Goal: Find specific page/section: Find specific page/section

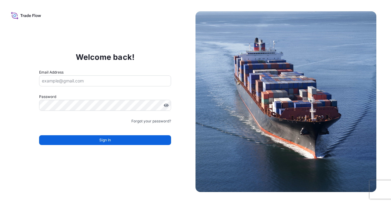
click at [79, 80] on input "Email Address" at bounding box center [105, 81] width 132 height 11
type input "[PERSON_NAME][EMAIL_ADDRESS][DOMAIN_NAME]"
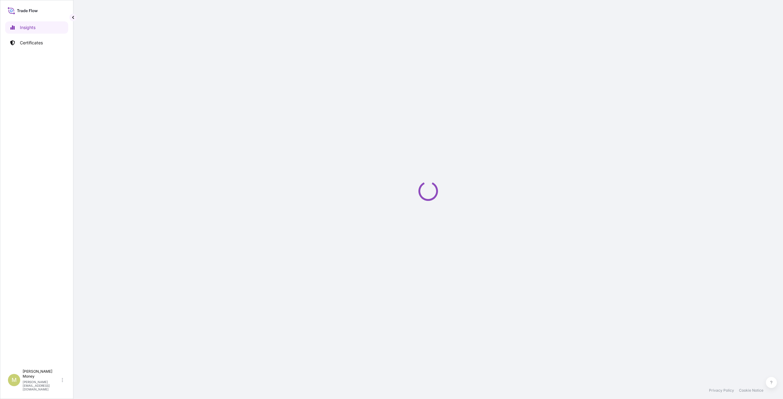
select select "2025"
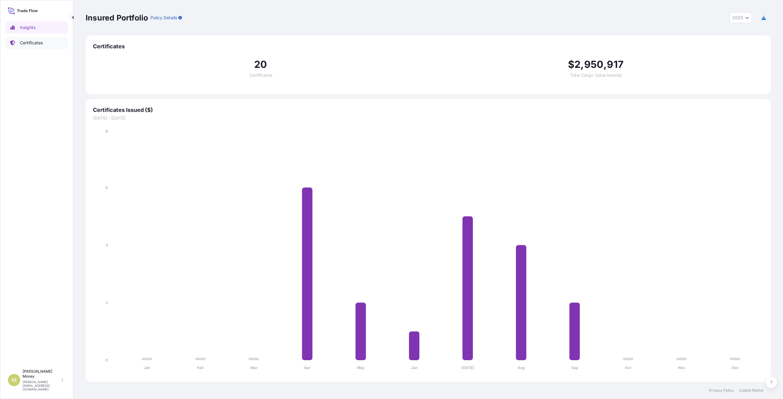
click at [45, 44] on link "Certificates" at bounding box center [36, 43] width 63 height 12
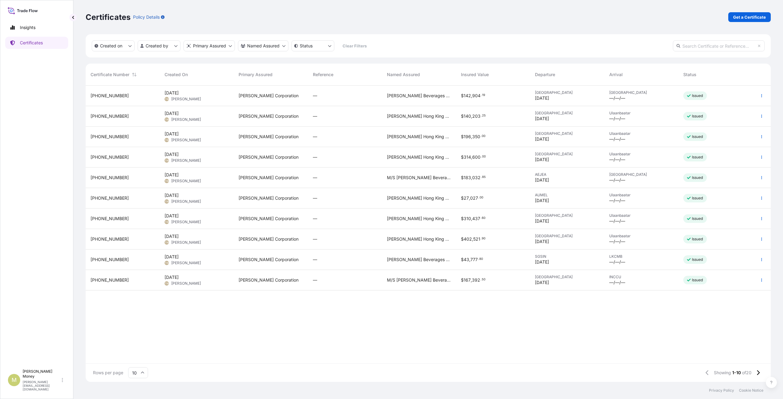
scroll to position [295, 680]
